Goal: Task Accomplishment & Management: Manage account settings

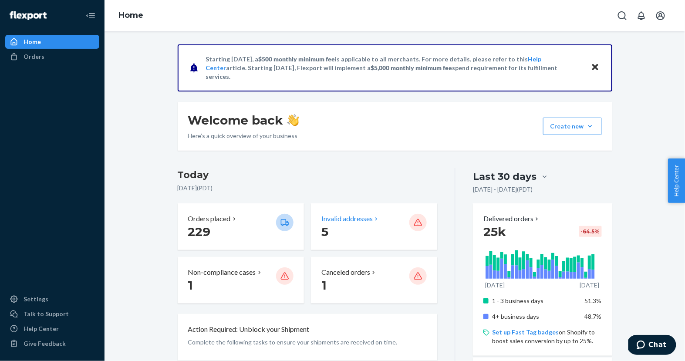
click at [335, 215] on p "Invalid addresses" at bounding box center [346, 219] width 51 height 10
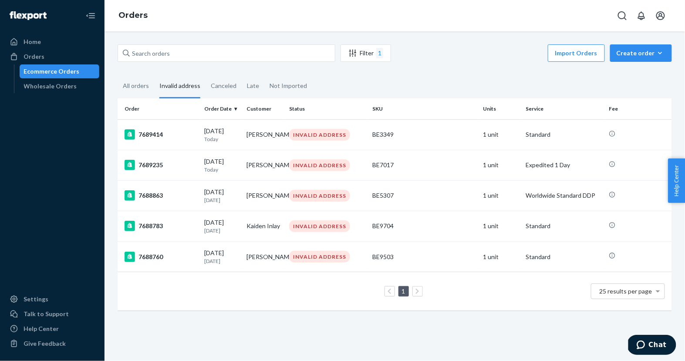
click at [220, 111] on th "Order Date" at bounding box center [222, 108] width 43 height 21
click at [201, 131] on td "[DATE] [DATE]" at bounding box center [222, 134] width 43 height 30
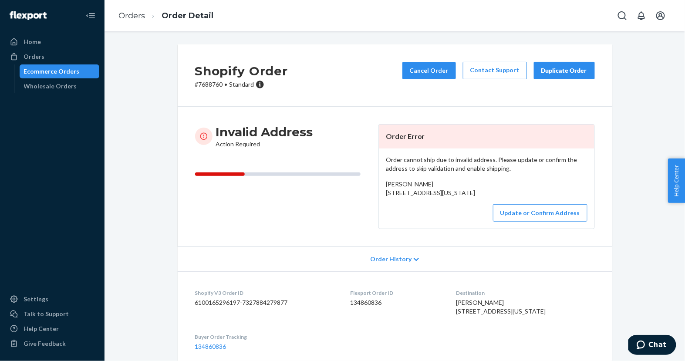
scroll to position [18, 0]
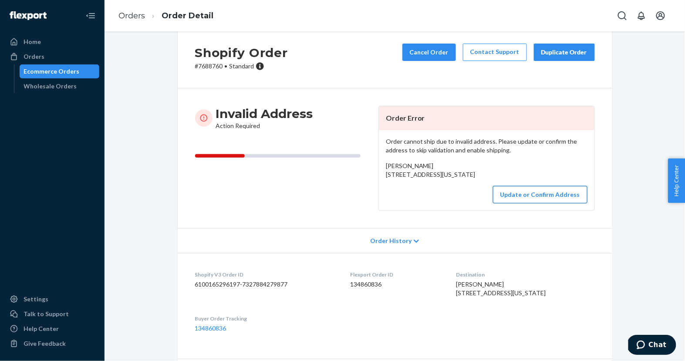
click at [521, 203] on button "Update or Confirm Address" at bounding box center [540, 194] width 95 height 17
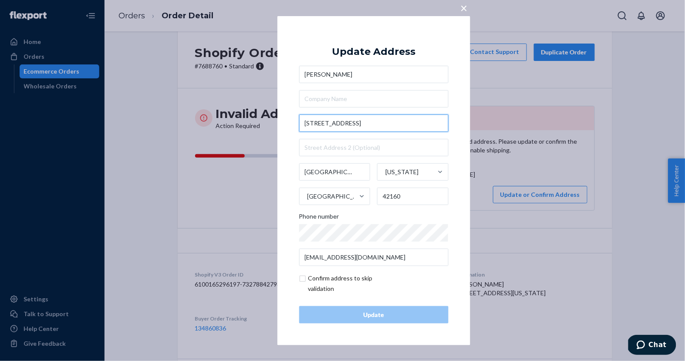
click at [326, 123] on input "[STREET_ADDRESS]" at bounding box center [373, 123] width 149 height 17
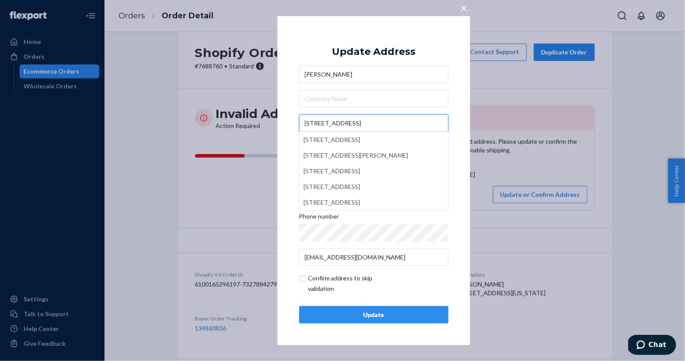
type input "[STREET_ADDRESS]"
click at [462, 9] on span "×" at bounding box center [464, 7] width 7 height 15
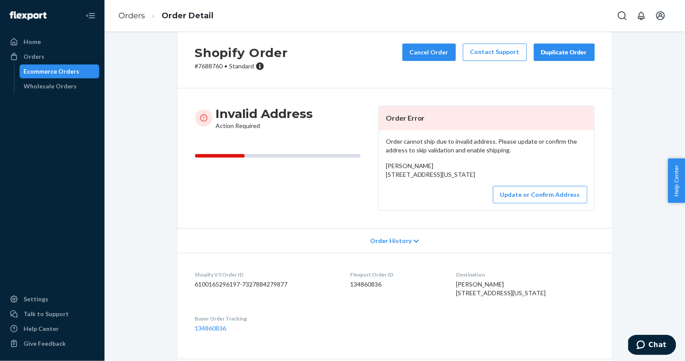
drag, startPoint x: 459, startPoint y: 307, endPoint x: 561, endPoint y: 321, distance: 102.5
click at [561, 321] on dl "Shopify V3 Order ID 6100165296197-7327884279877 Flexport Order ID 134860836 Des…" at bounding box center [395, 301] width 435 height 97
click at [561, 297] on div "[PERSON_NAME] [STREET_ADDRESS][US_STATE]" at bounding box center [525, 288] width 138 height 17
drag, startPoint x: 470, startPoint y: 311, endPoint x: 550, endPoint y: 317, distance: 80.8
click at [550, 297] on div "[PERSON_NAME] [STREET_ADDRESS][US_STATE]" at bounding box center [525, 288] width 138 height 17
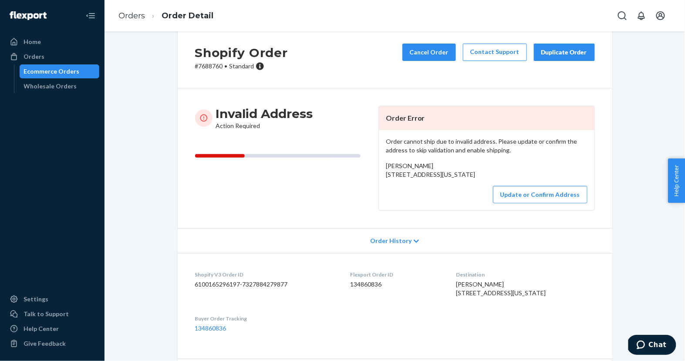
copy span "[STREET_ADDRESS][US_STATE]"
click at [523, 203] on button "Update or Confirm Address" at bounding box center [540, 194] width 95 height 17
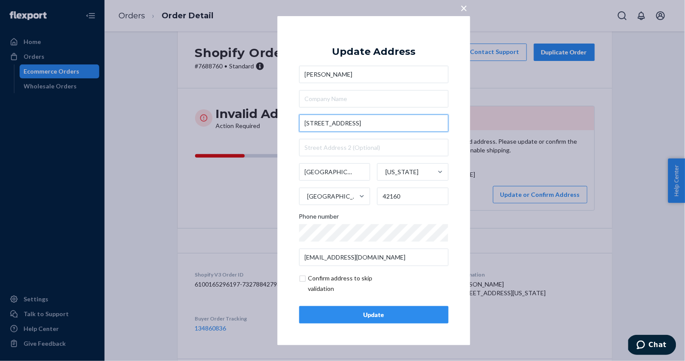
click at [375, 125] on input "[STREET_ADDRESS]" at bounding box center [373, 123] width 149 height 17
paste input "[GEOGRAPHIC_DATA]"
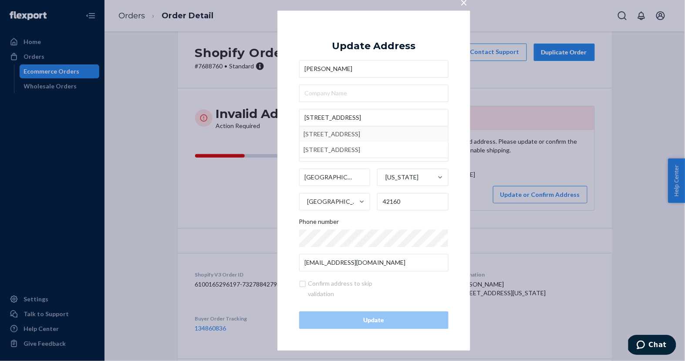
type input "[STREET_ADDRESS]"
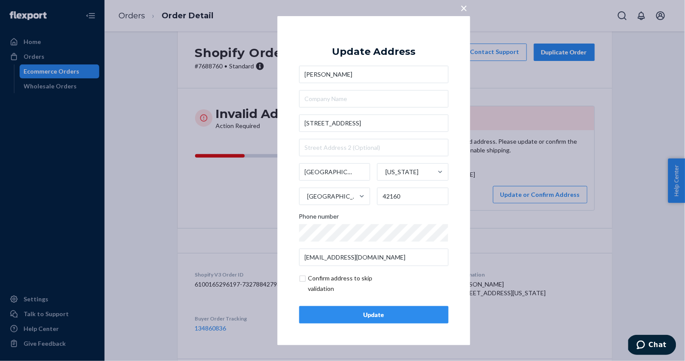
click at [372, 317] on div "Update" at bounding box center [374, 315] width 135 height 9
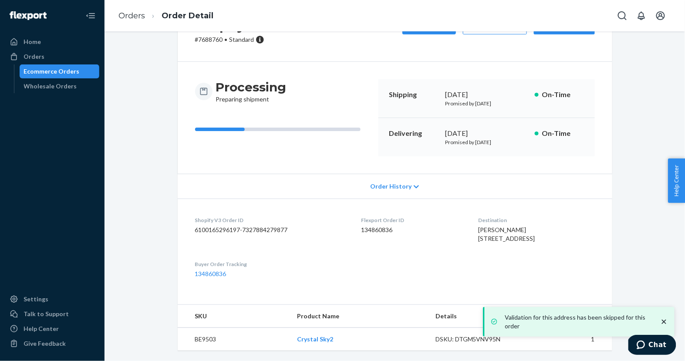
scroll to position [0, 0]
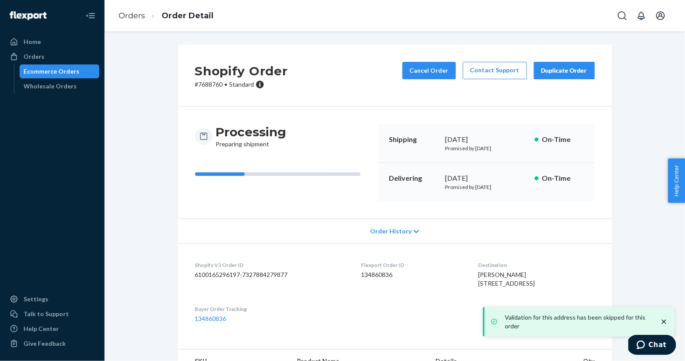
click at [78, 69] on div "Ecommerce Orders" at bounding box center [59, 71] width 78 height 12
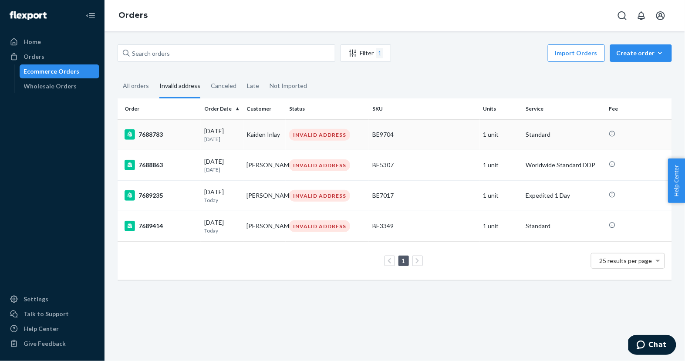
click at [209, 138] on p "[DATE]" at bounding box center [222, 138] width 36 height 7
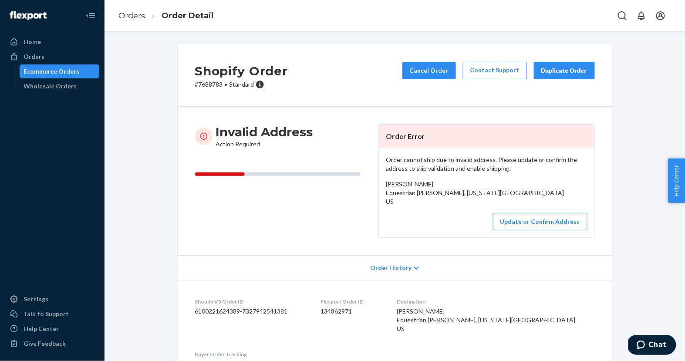
click at [213, 84] on p "# 7688783 • Standard" at bounding box center [241, 84] width 93 height 9
copy p "7688783"
click at [89, 71] on div "Ecommerce Orders" at bounding box center [59, 71] width 78 height 12
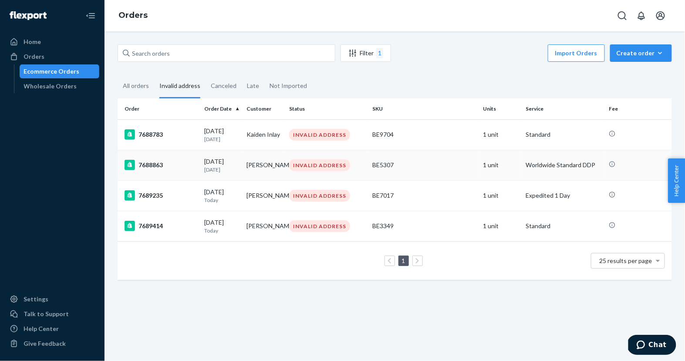
click at [188, 168] on div "7688863" at bounding box center [161, 165] width 73 height 10
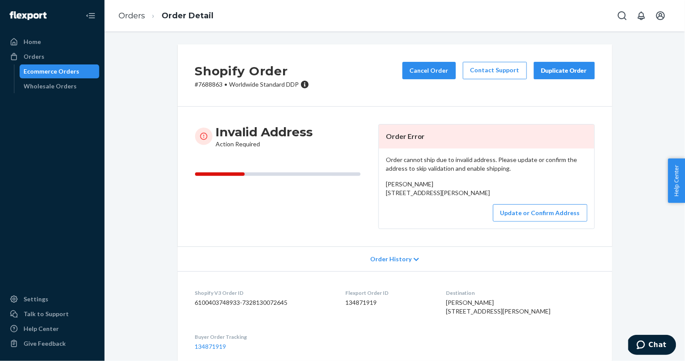
click at [81, 69] on div "Ecommerce Orders" at bounding box center [59, 71] width 78 height 12
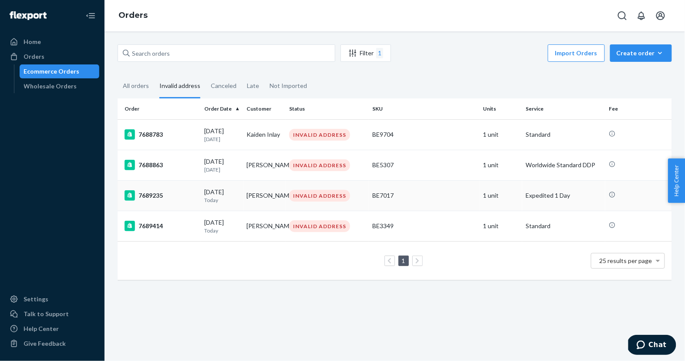
click at [249, 186] on td "[PERSON_NAME]" at bounding box center [264, 195] width 43 height 30
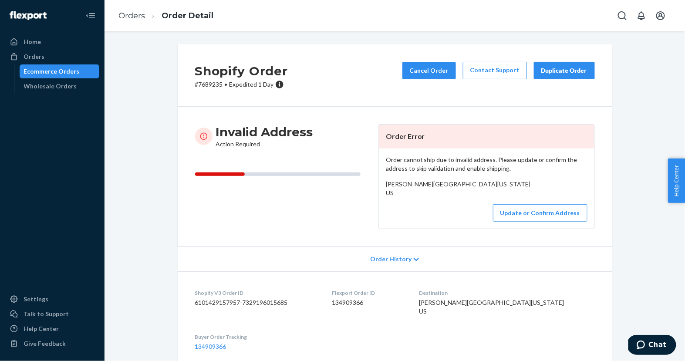
click at [212, 83] on p "# 7689235 • Expedited 1 Day" at bounding box center [241, 84] width 93 height 9
copy p "7689235"
click at [84, 71] on div "Ecommerce Orders" at bounding box center [59, 71] width 78 height 12
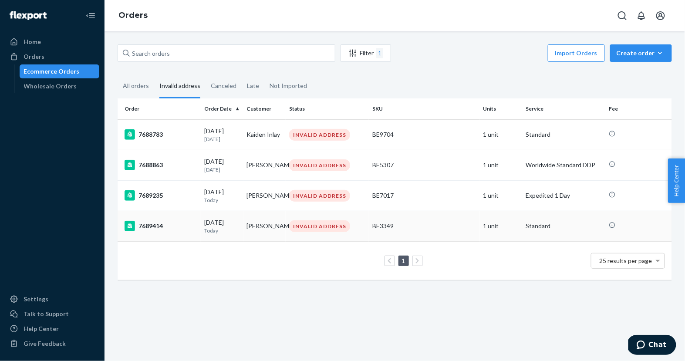
click at [197, 227] on div "7689414" at bounding box center [161, 226] width 73 height 10
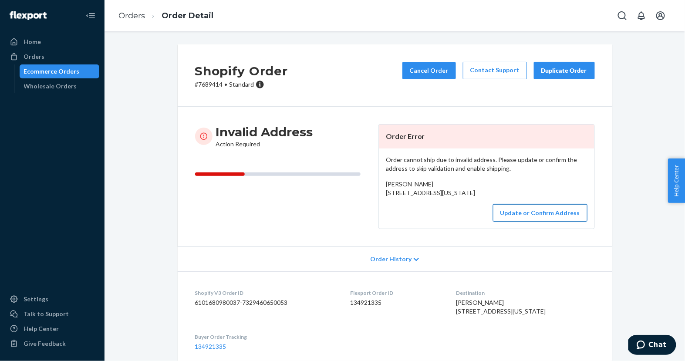
click at [509, 222] on button "Update or Confirm Address" at bounding box center [540, 212] width 95 height 17
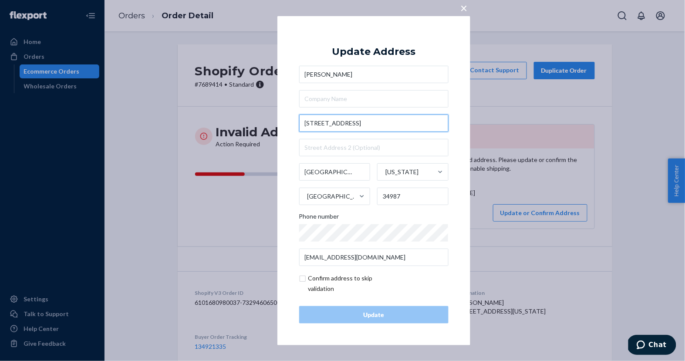
click at [410, 126] on input "[STREET_ADDRESS]" at bounding box center [373, 123] width 149 height 17
click at [462, 10] on span "×" at bounding box center [464, 7] width 7 height 15
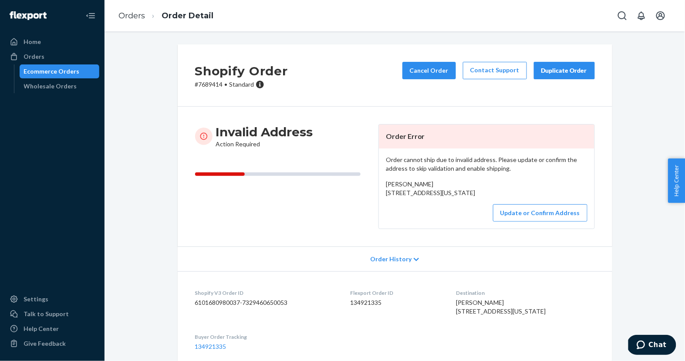
drag, startPoint x: 387, startPoint y: 192, endPoint x: 466, endPoint y: 198, distance: 79.5
click at [466, 197] on div "[PERSON_NAME] [STREET_ADDRESS][US_STATE]" at bounding box center [487, 188] width 202 height 17
copy span "[STREET_ADDRESS][PERSON_NAME][US_STATE]"
click at [508, 222] on button "Update or Confirm Address" at bounding box center [540, 212] width 95 height 17
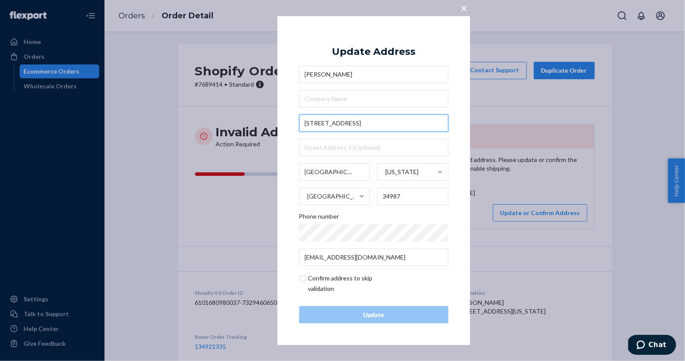
click at [372, 123] on input "[STREET_ADDRESS]" at bounding box center [373, 123] width 149 height 17
paste input "Village"
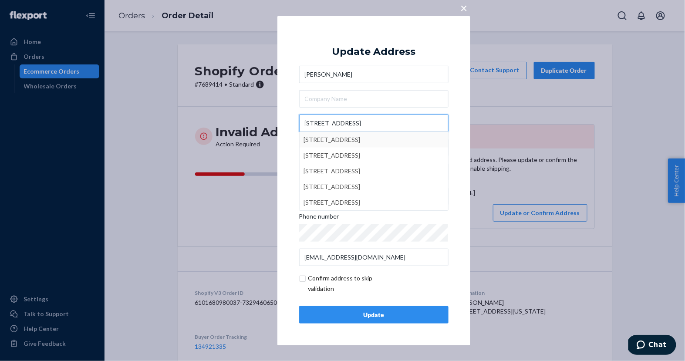
type input "[STREET_ADDRESS]"
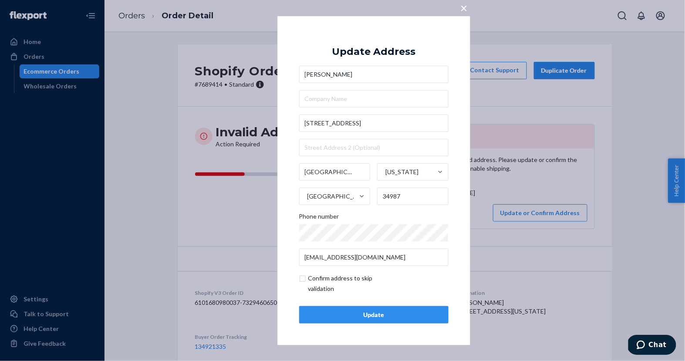
click at [357, 314] on div "Update" at bounding box center [374, 315] width 135 height 9
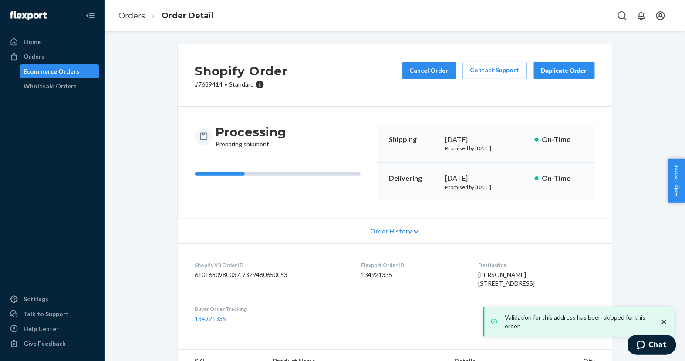
click at [92, 71] on div "Ecommerce Orders" at bounding box center [59, 71] width 78 height 12
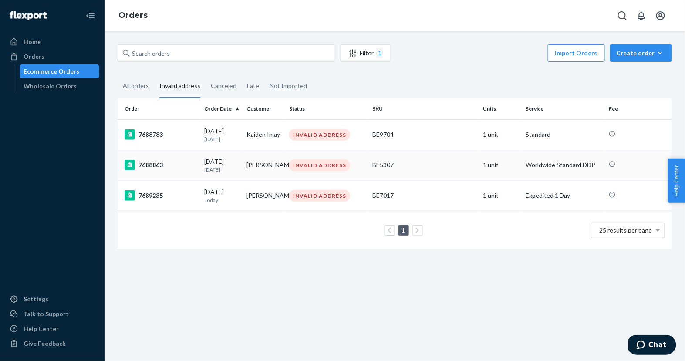
click at [241, 174] on td "[DATE] [DATE]" at bounding box center [222, 165] width 43 height 30
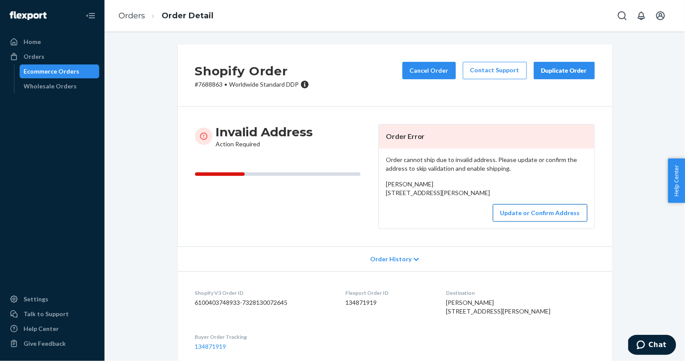
click at [504, 222] on button "Update or Confirm Address" at bounding box center [540, 212] width 95 height 17
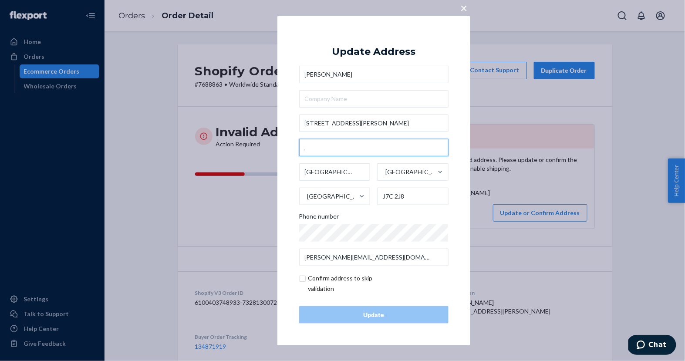
click at [345, 145] on input "," at bounding box center [373, 147] width 149 height 17
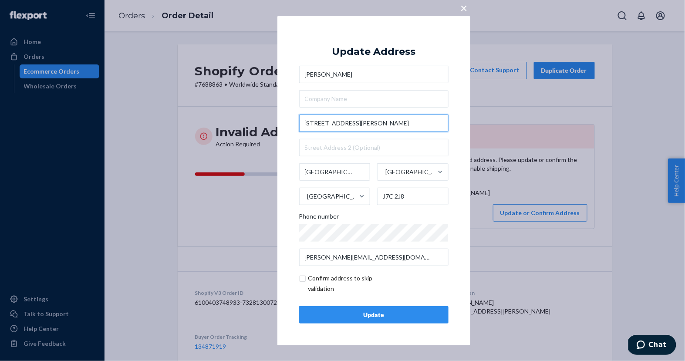
drag, startPoint x: 396, startPoint y: 121, endPoint x: 389, endPoint y: 121, distance: 7.4
click at [389, 121] on input "[STREET_ADDRESS][PERSON_NAME]" at bounding box center [373, 123] width 149 height 17
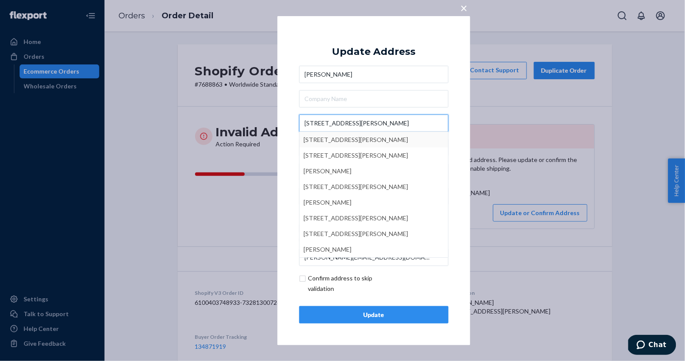
type input "[STREET_ADDRESS][PERSON_NAME]"
click at [286, 148] on div "× Update Address [PERSON_NAME] [STREET_ADDRESS]-[PERSON_NAME] [STREET_ADDRESS][…" at bounding box center [373, 180] width 193 height 329
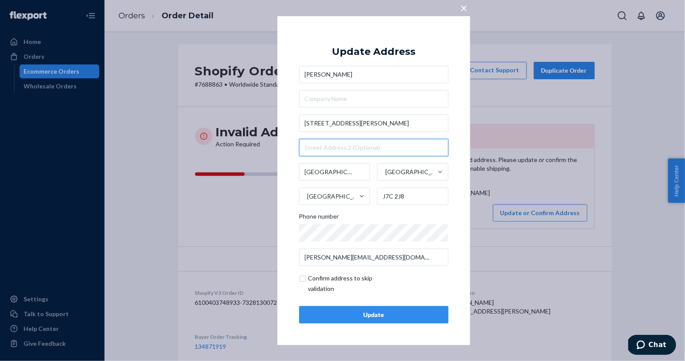
click at [318, 150] on input "text" at bounding box center [373, 147] width 149 height 17
paste input "#3"
type input "#3"
click at [303, 280] on input "checkbox" at bounding box center [349, 283] width 101 height 21
checkbox input "true"
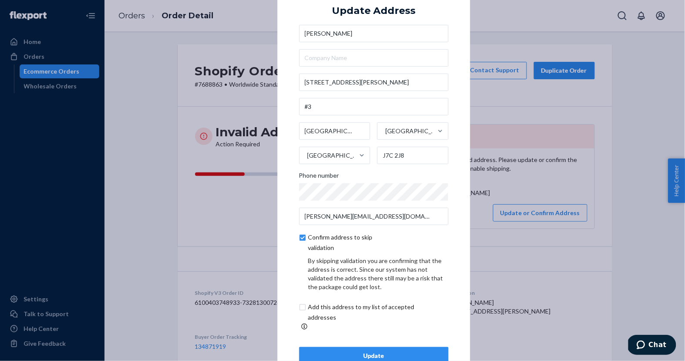
click at [341, 351] on div "Update" at bounding box center [374, 355] width 135 height 9
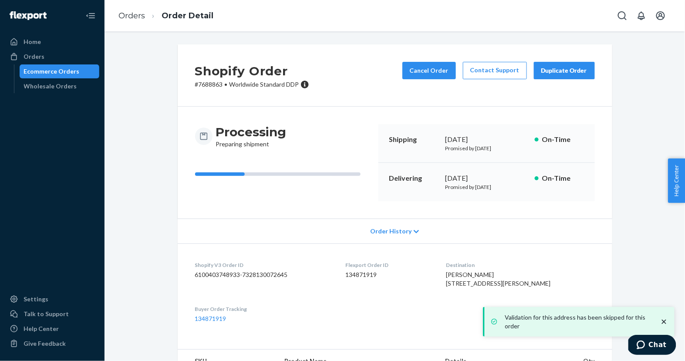
click at [67, 69] on div "Ecommerce Orders" at bounding box center [52, 71] width 56 height 9
